Goal: Navigation & Orientation: Find specific page/section

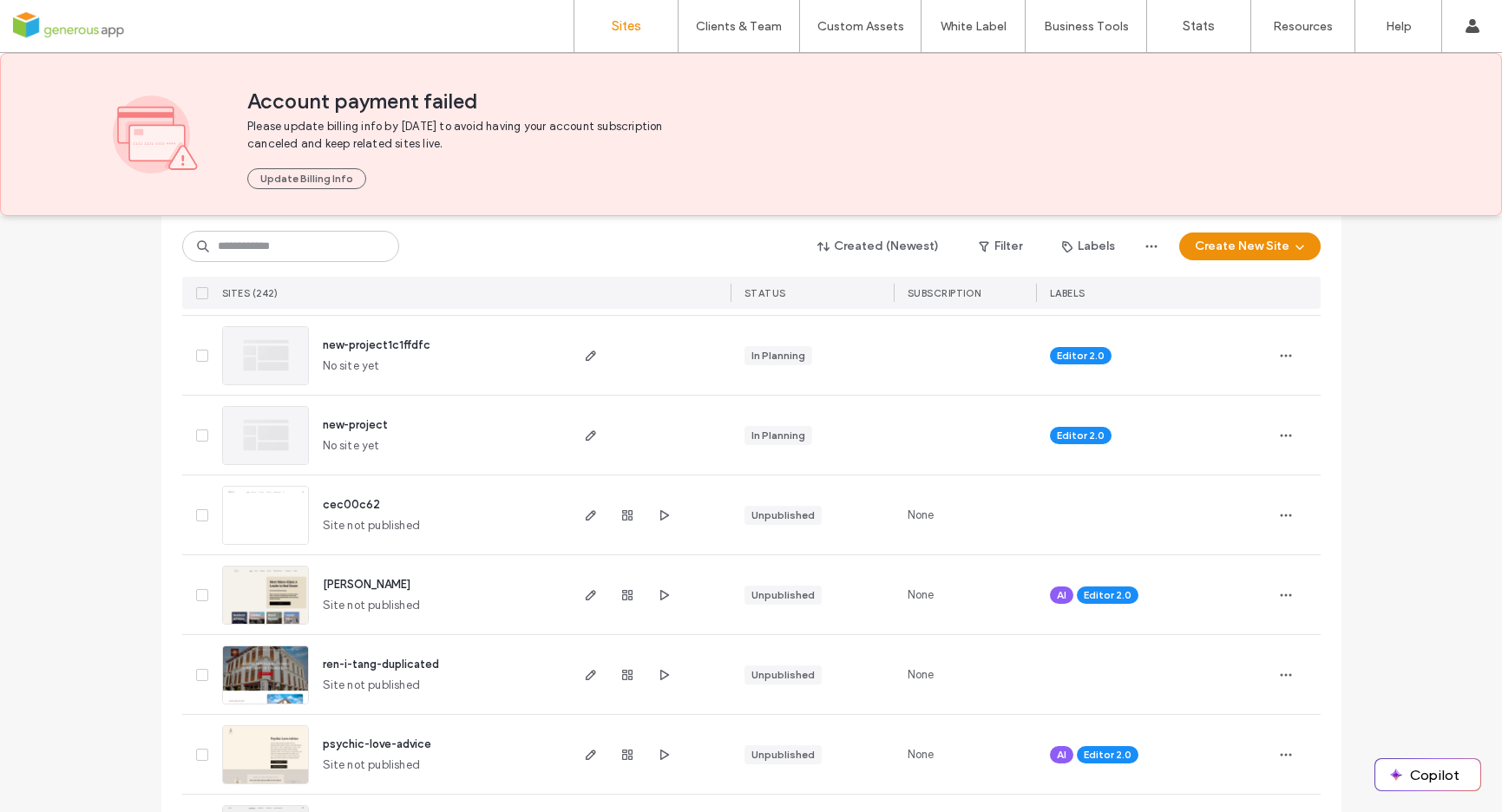
scroll to position [2127, 0]
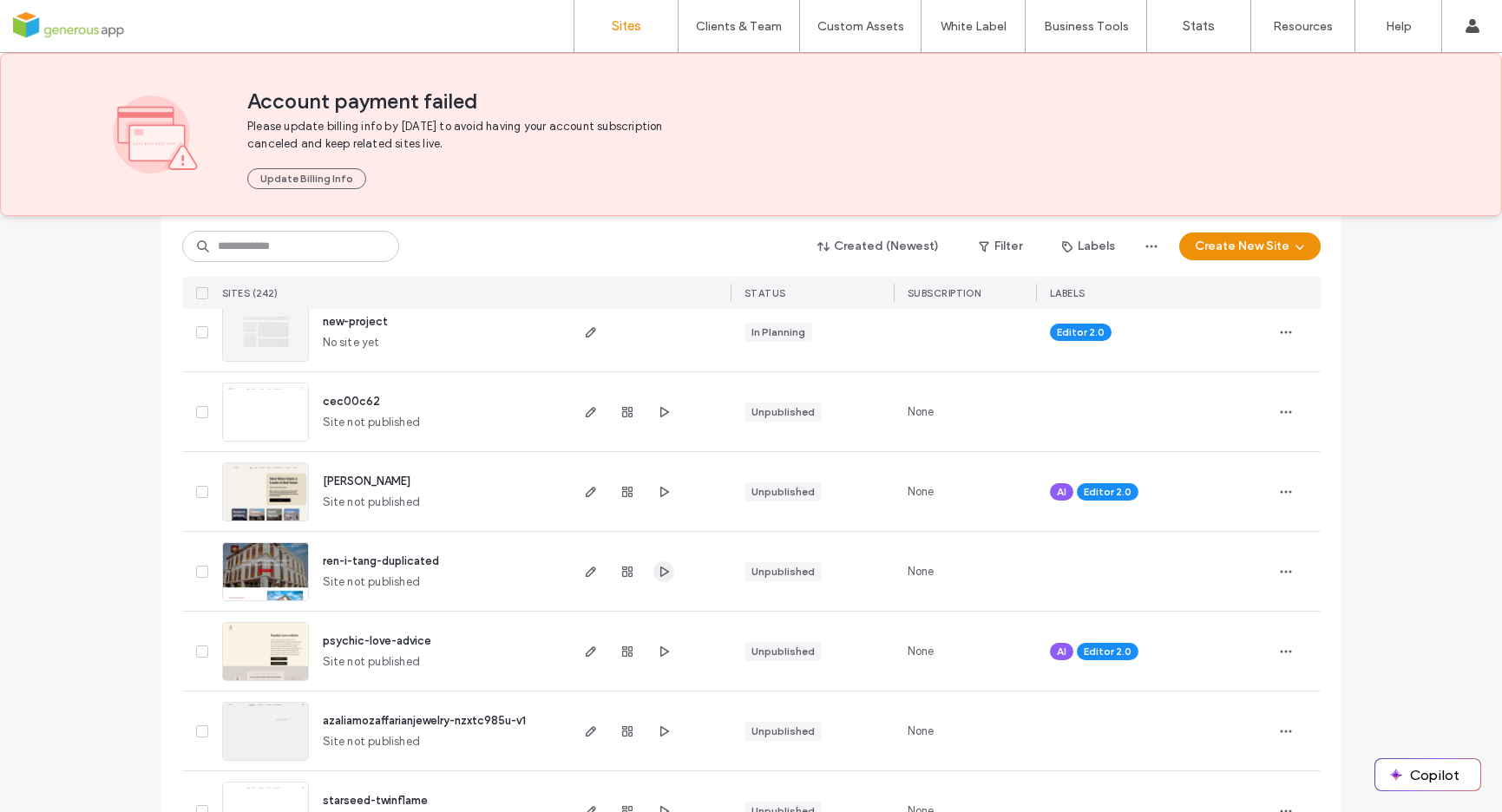
click at [662, 572] on use "button" at bounding box center [664, 570] width 9 height 11
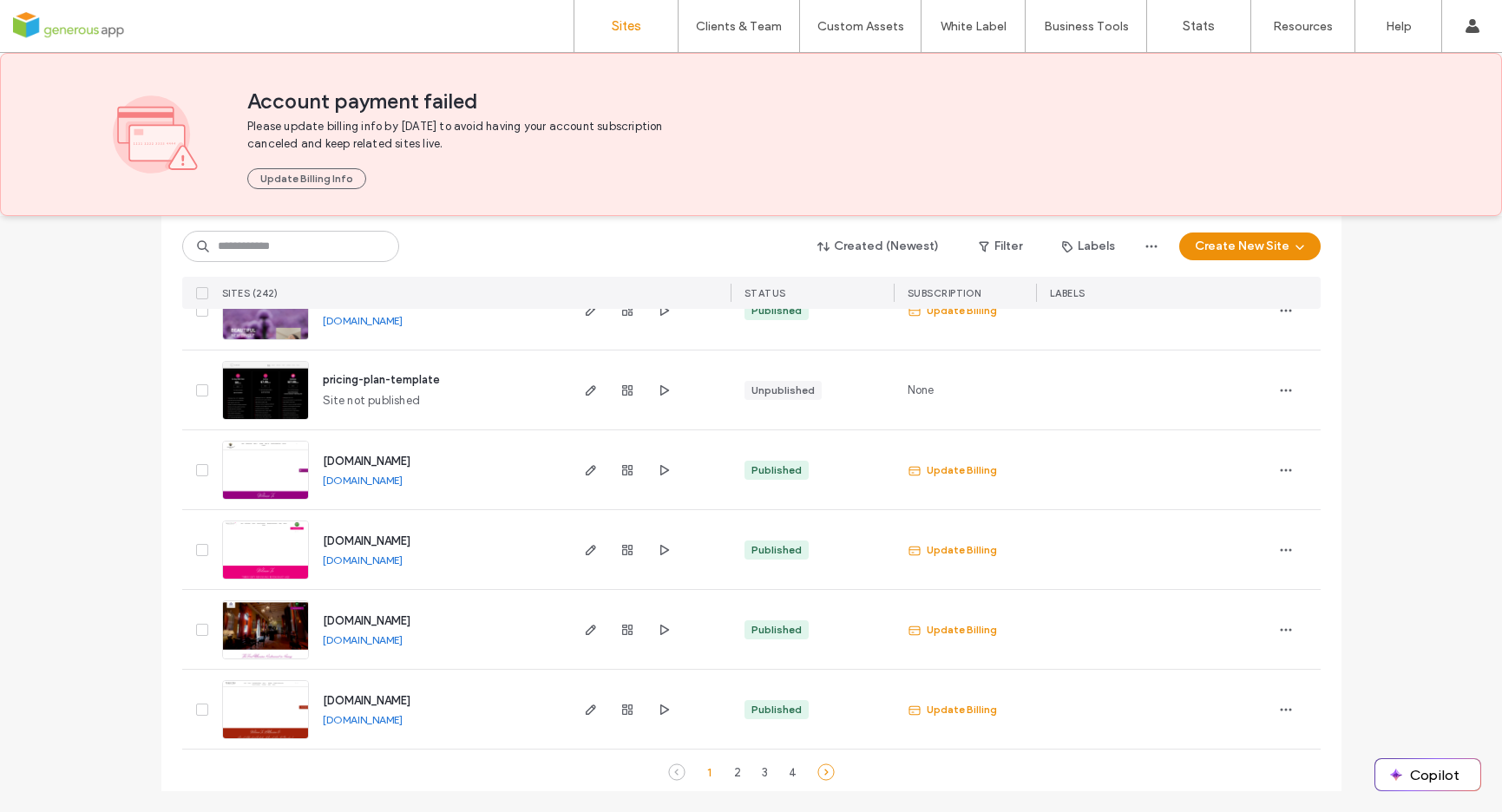
click at [820, 774] on icon at bounding box center [826, 772] width 17 height 17
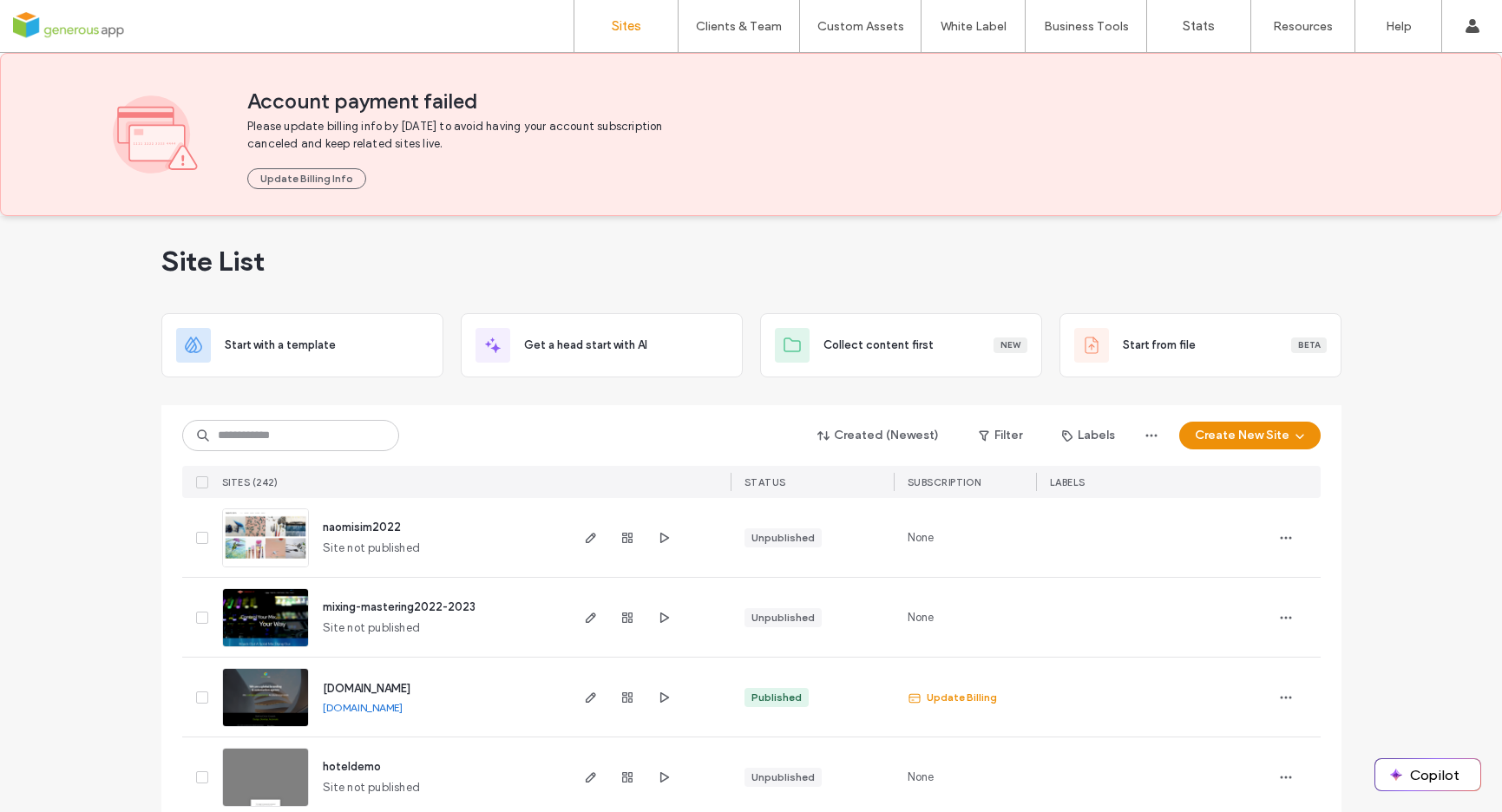
scroll to position [184, 0]
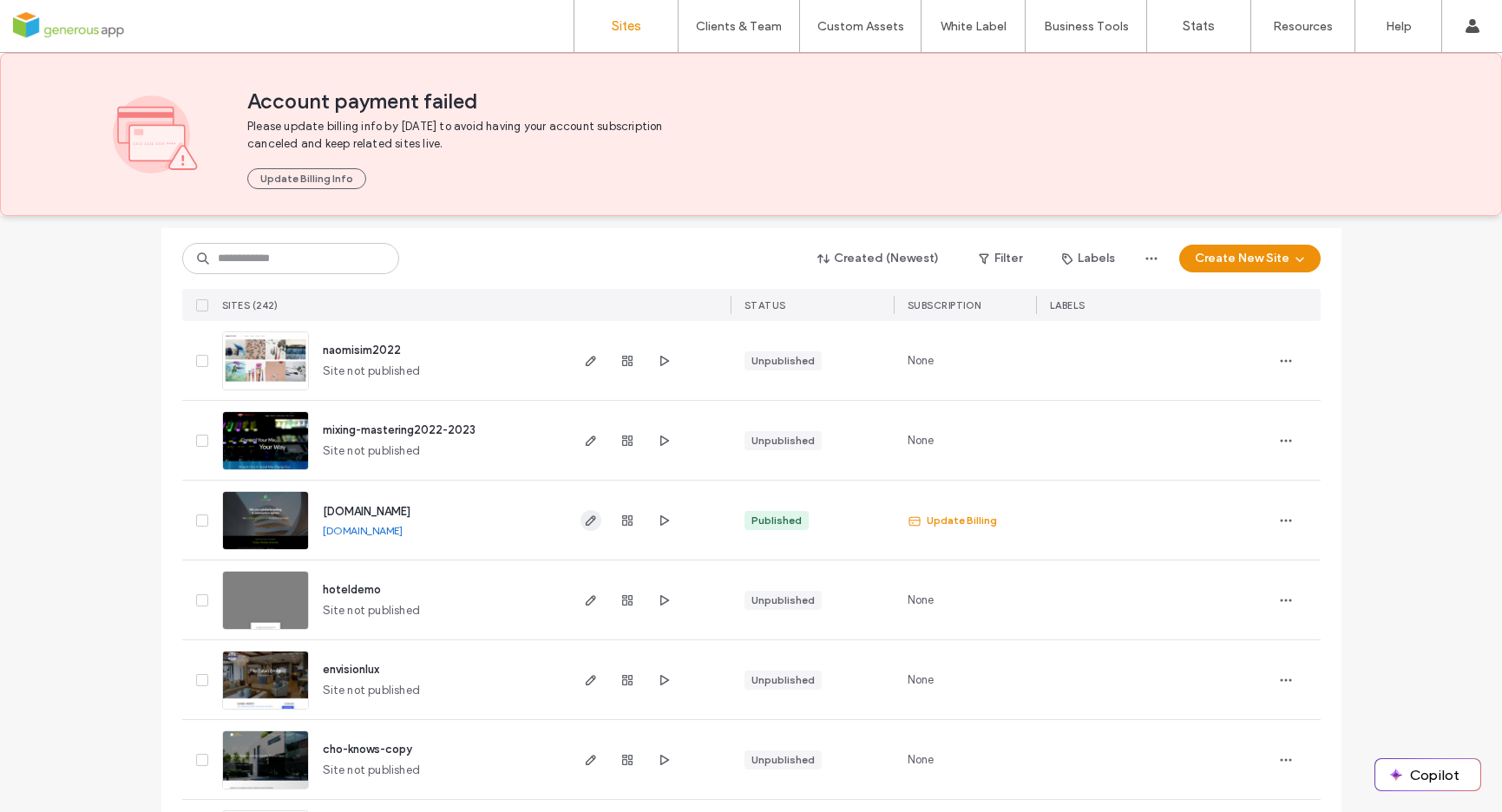
click at [584, 517] on icon "button" at bounding box center [590, 520] width 14 height 14
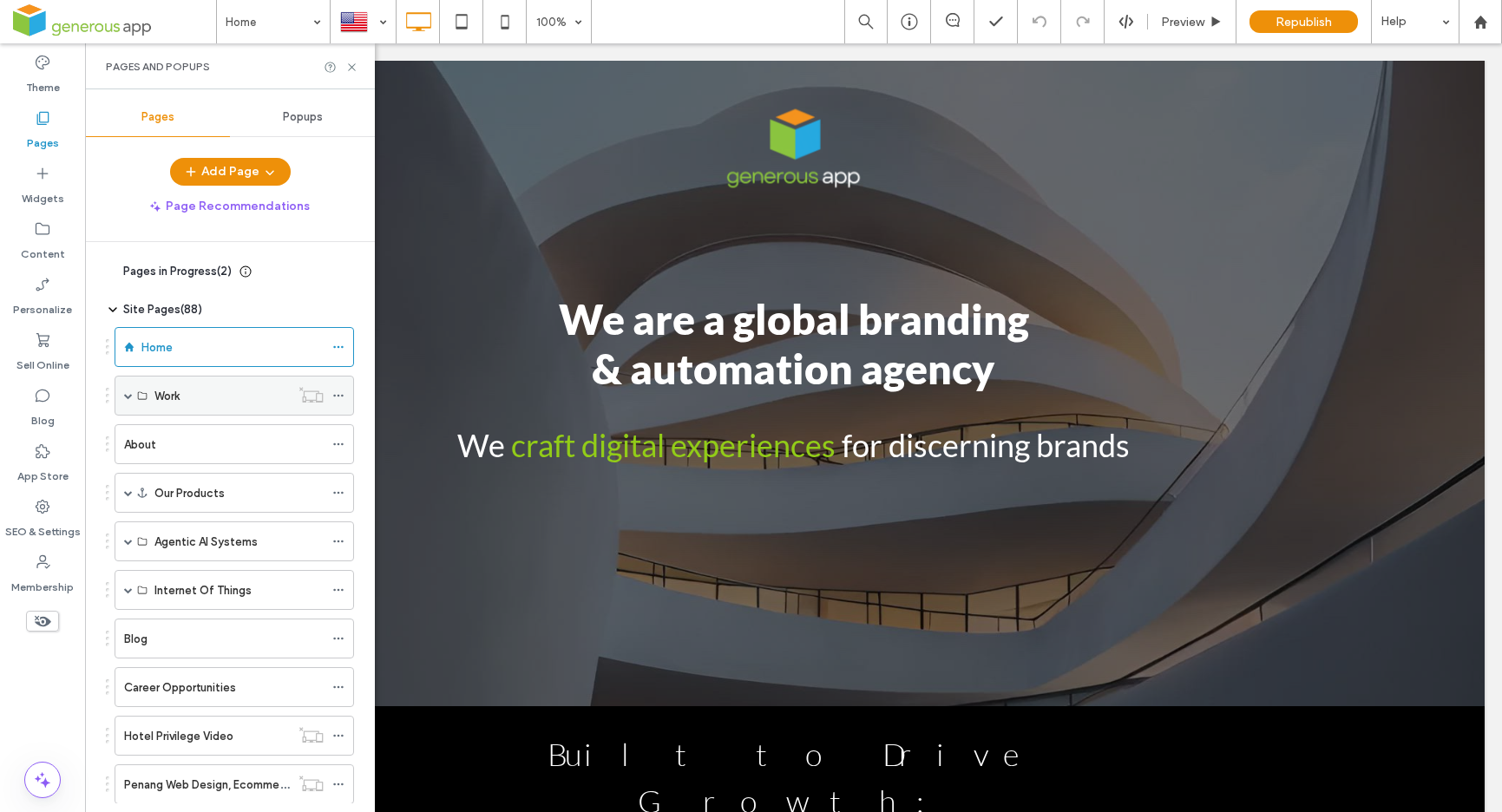
click at [125, 397] on span at bounding box center [128, 395] width 9 height 9
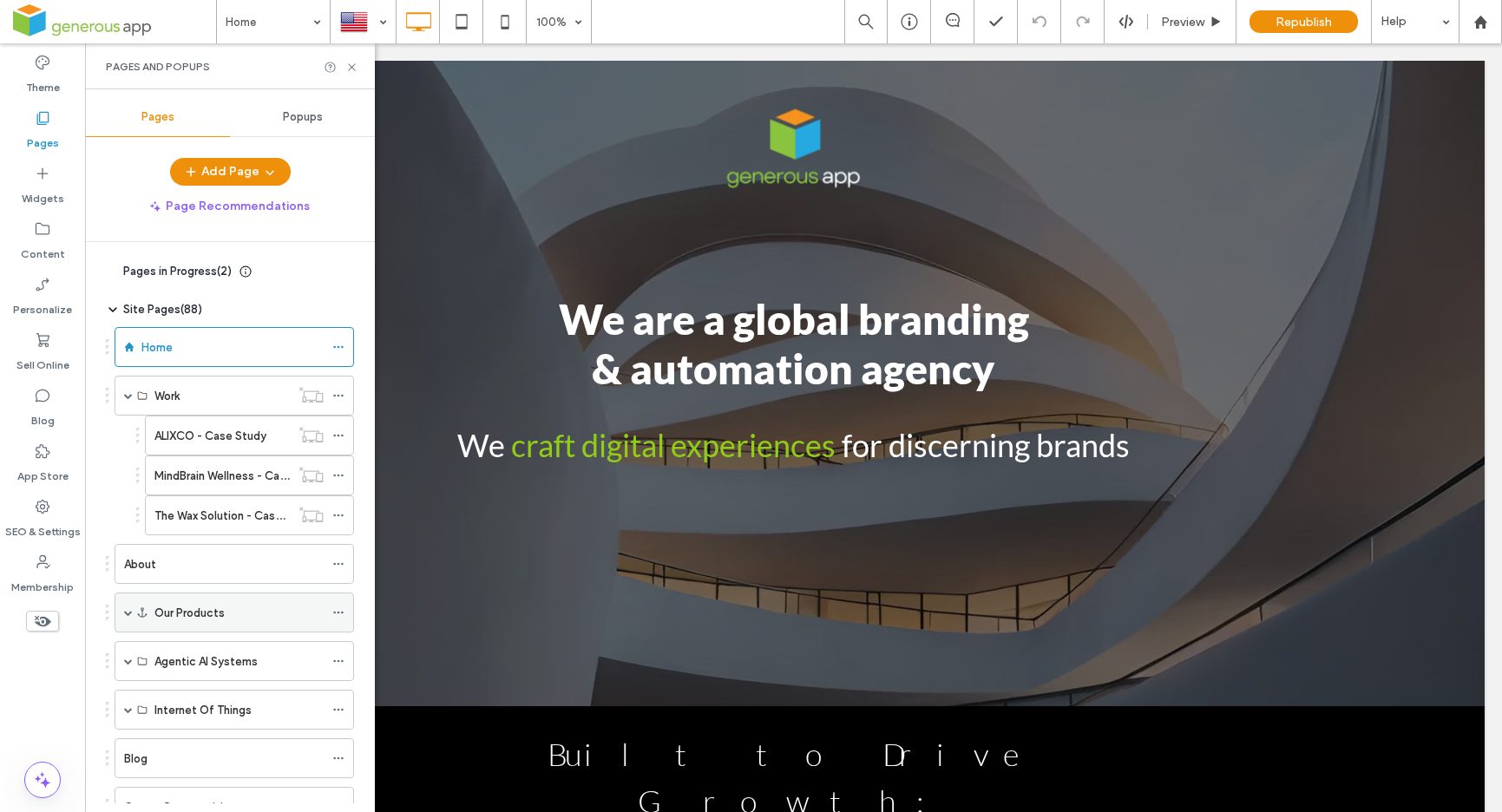
click at [126, 613] on span at bounding box center [128, 612] width 9 height 9
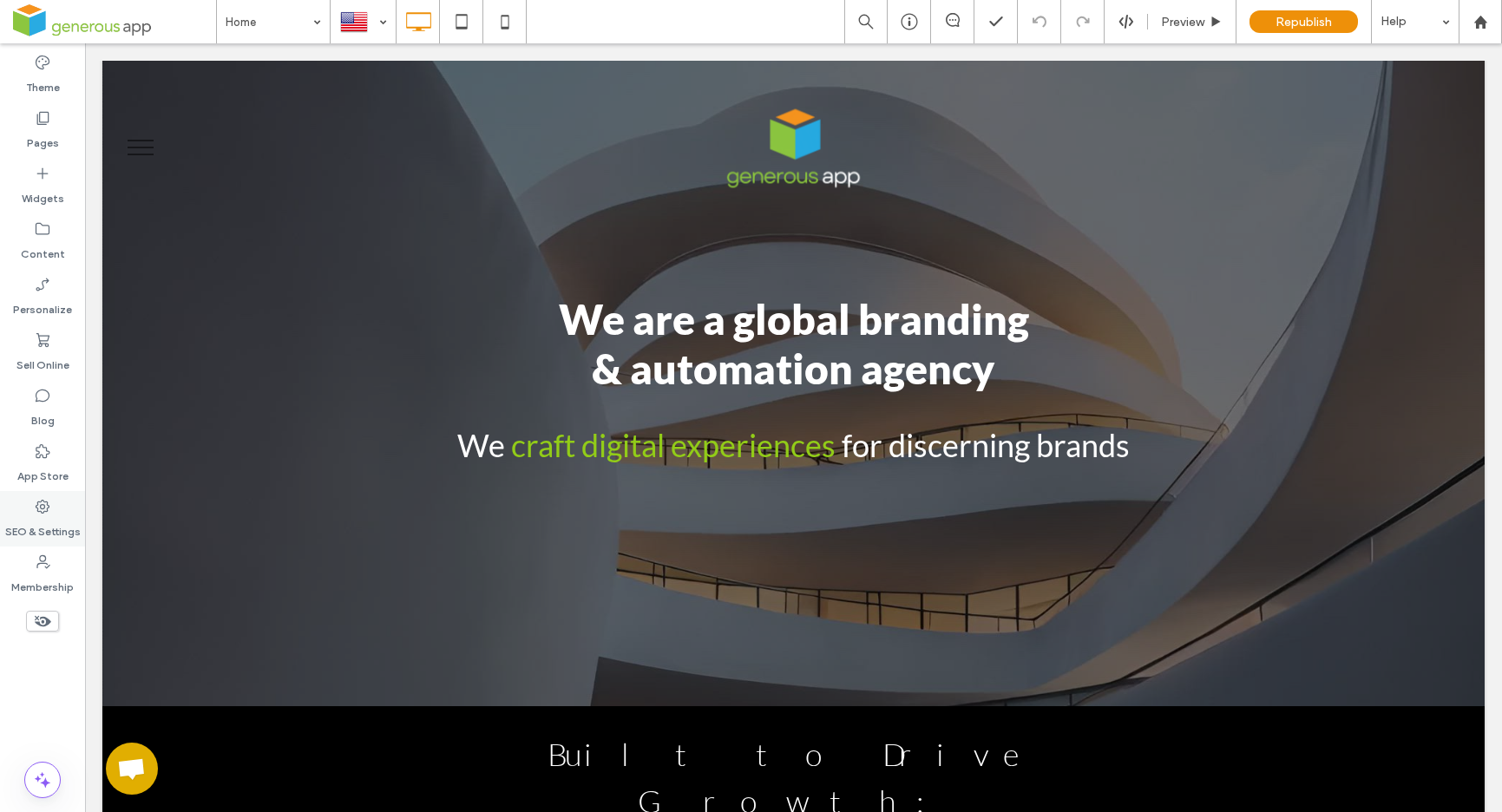
click at [33, 522] on label "SEO & Settings" at bounding box center [42, 527] width 75 height 24
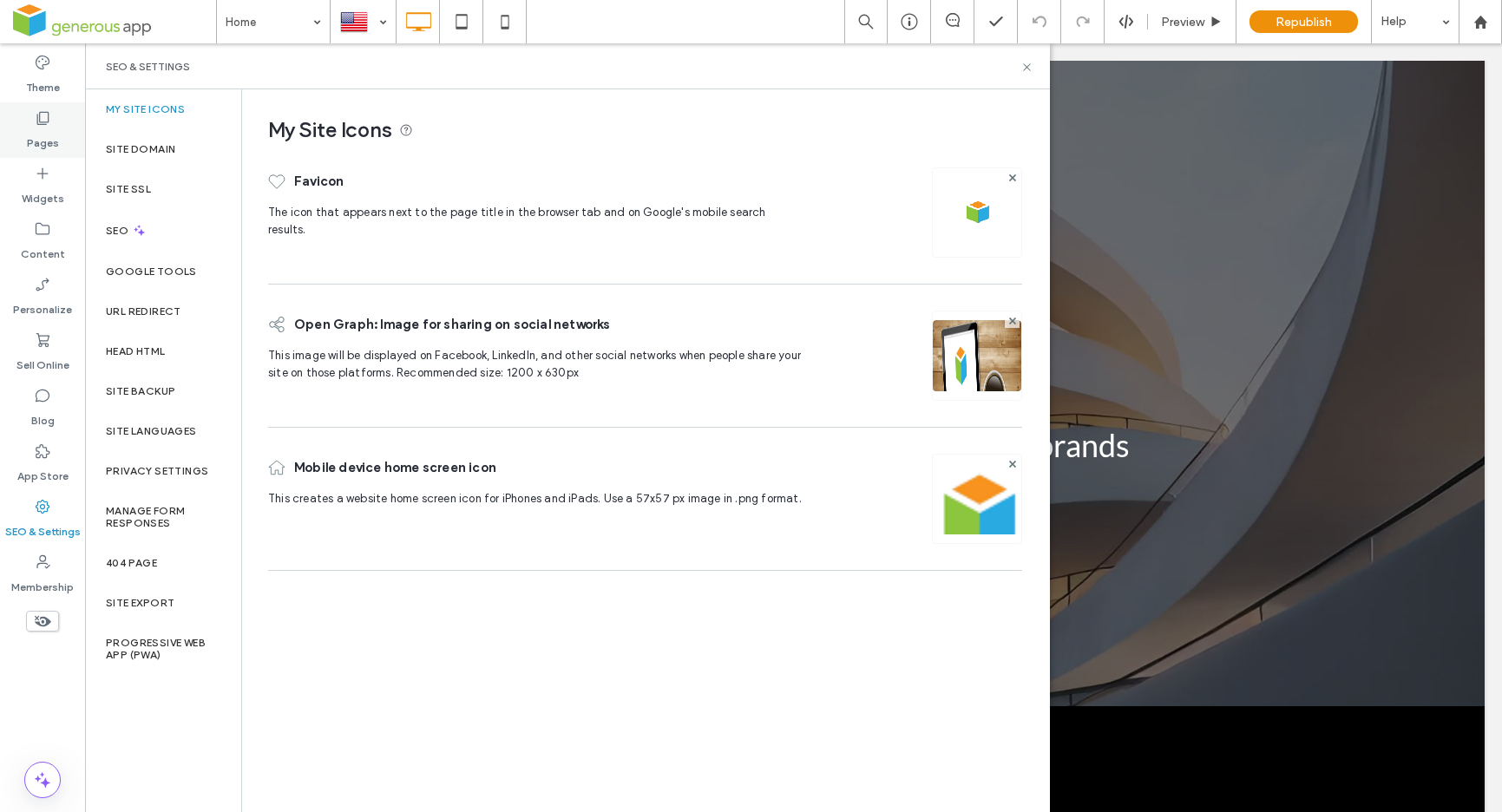
click at [31, 134] on label "Pages" at bounding box center [42, 138] width 32 height 24
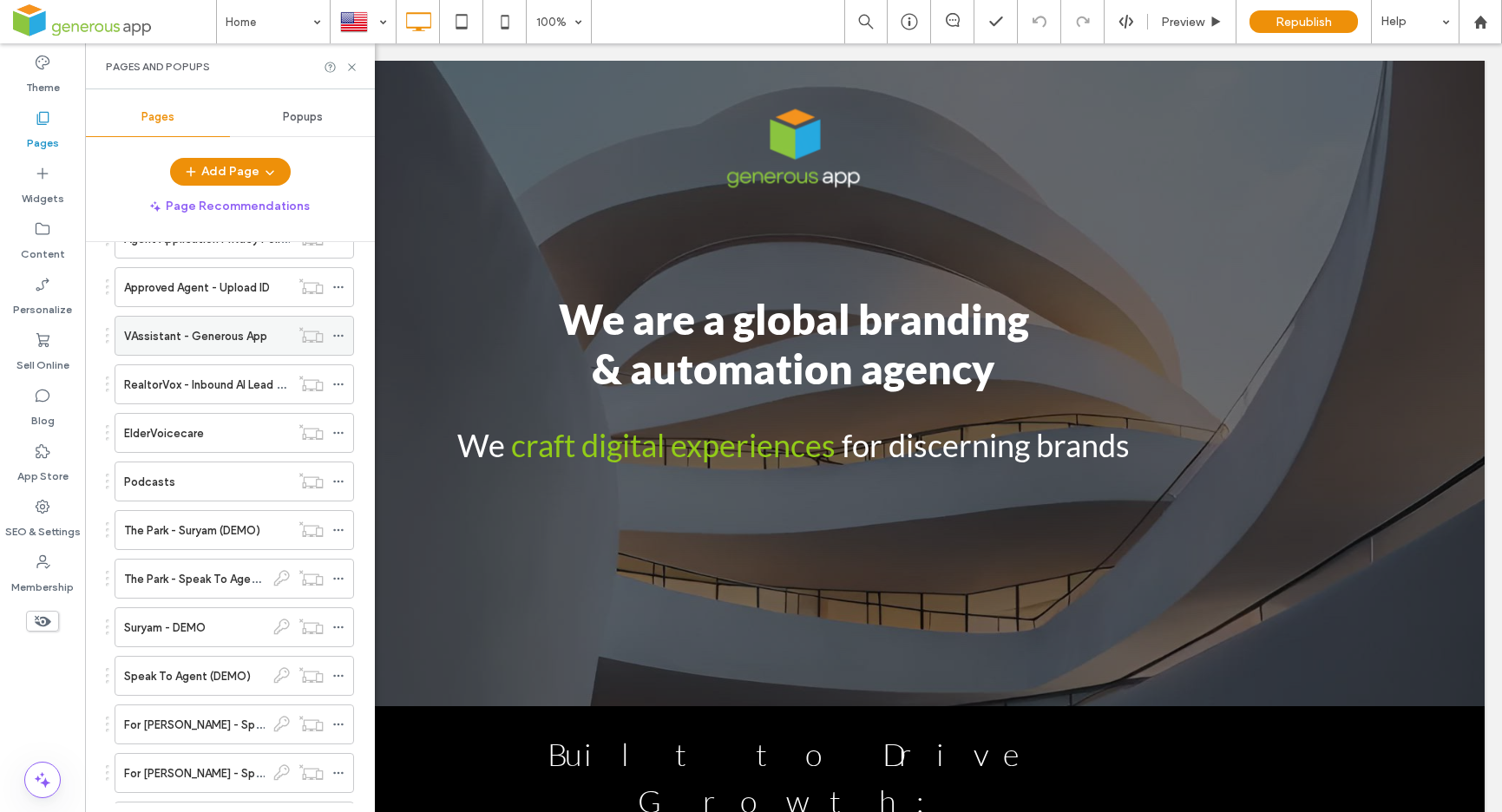
scroll to position [2387, 0]
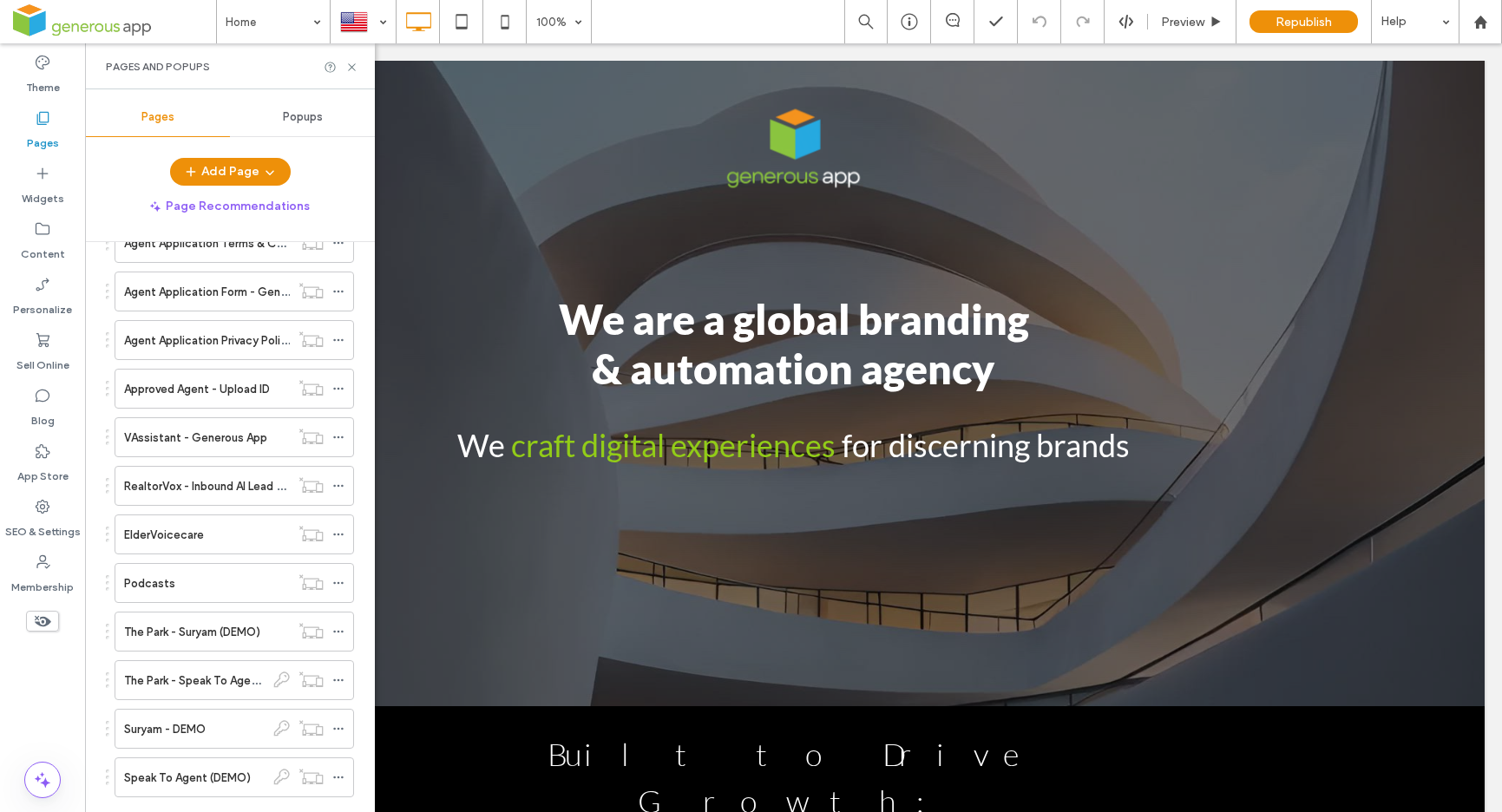
click at [41, 133] on label "Pages" at bounding box center [42, 138] width 32 height 24
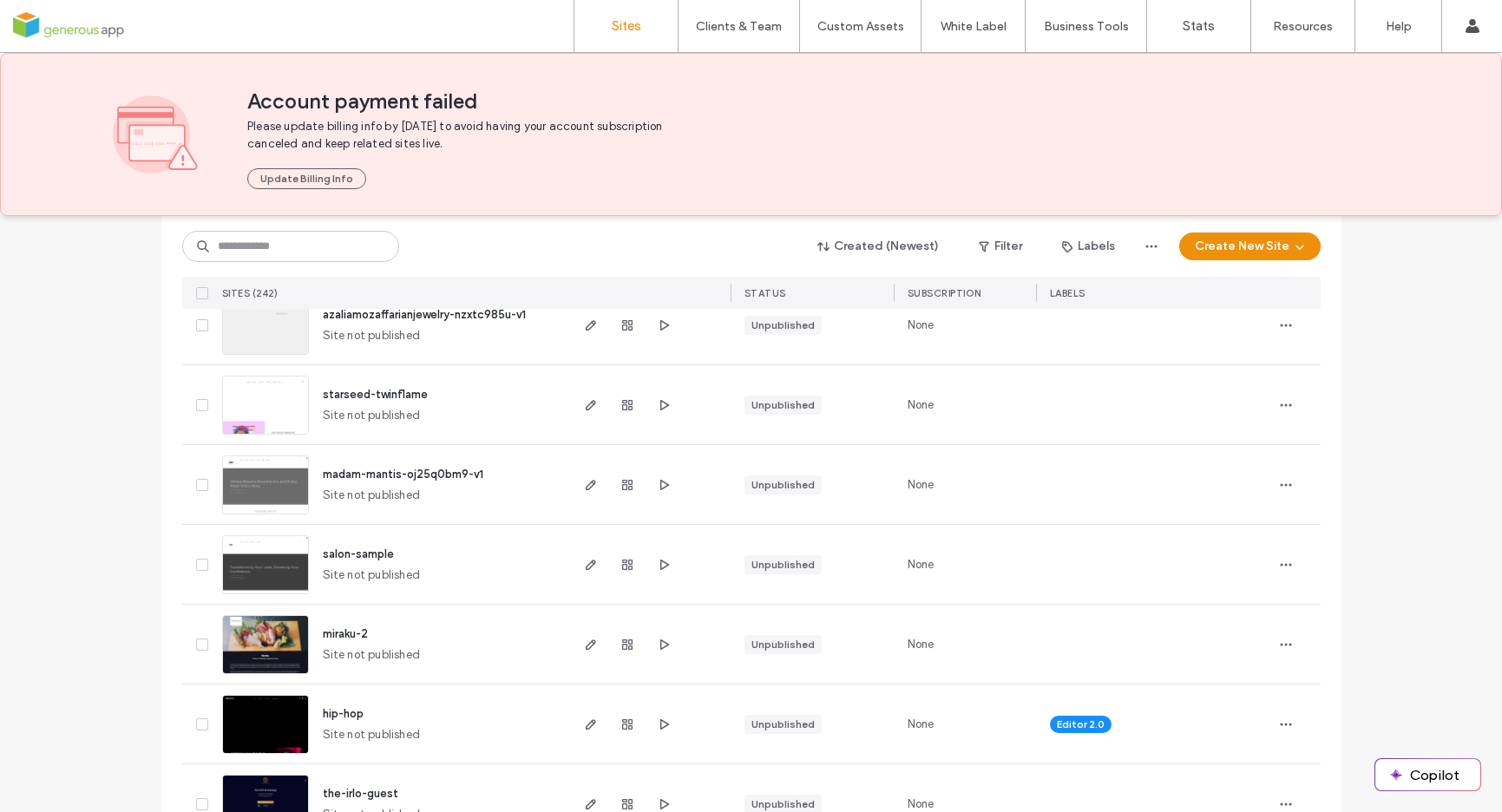
scroll to position [2672, 0]
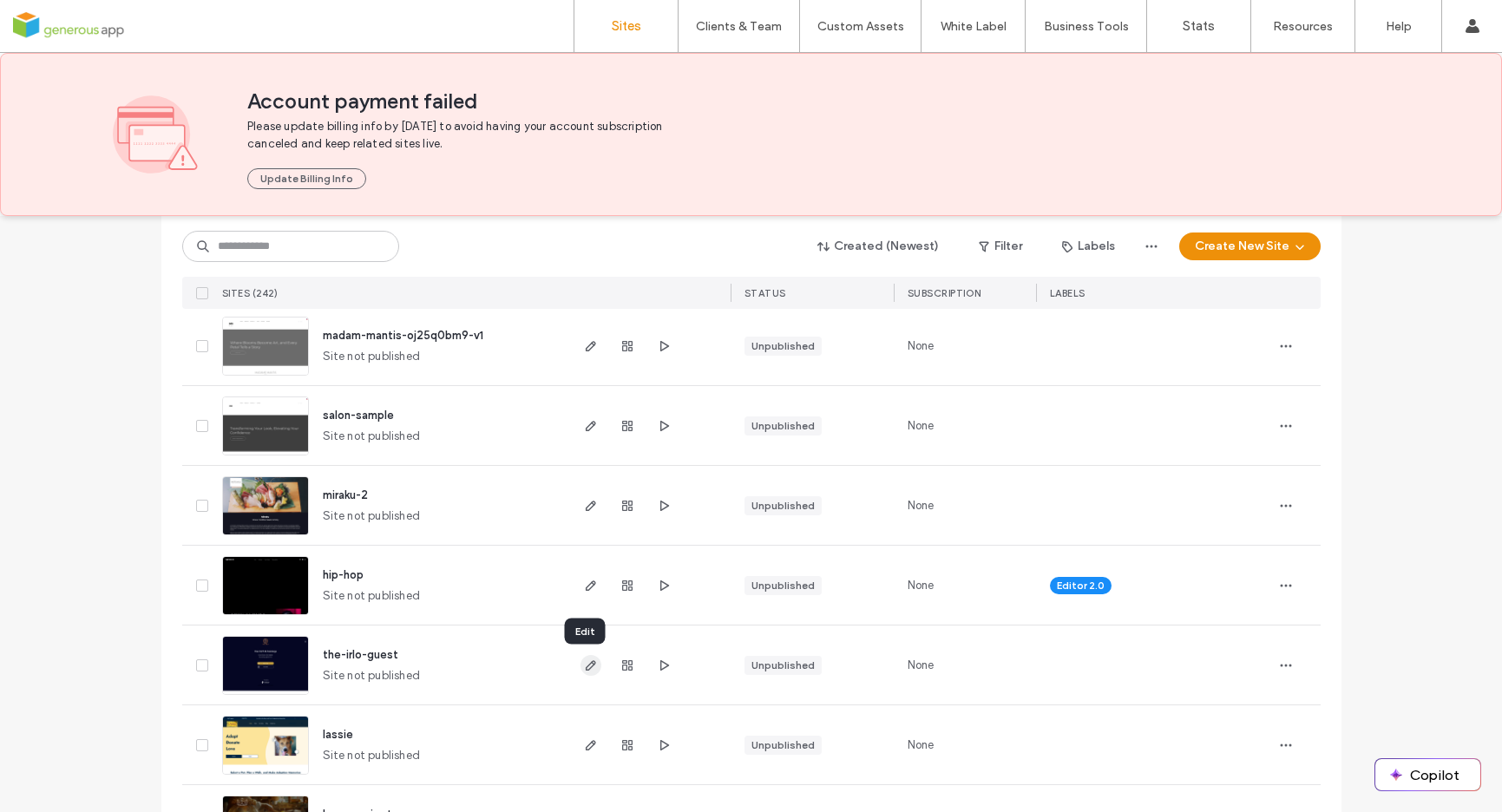
click at [585, 667] on use "button" at bounding box center [589, 664] width 11 height 11
